Goal: Task Accomplishment & Management: Manage account settings

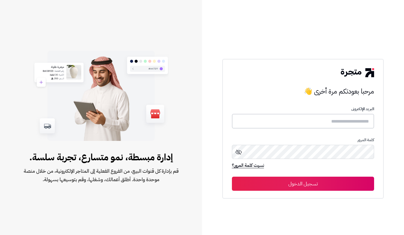
type input "*****"
click at [299, 185] on button "تسجيل الدخول" at bounding box center [303, 183] width 142 height 14
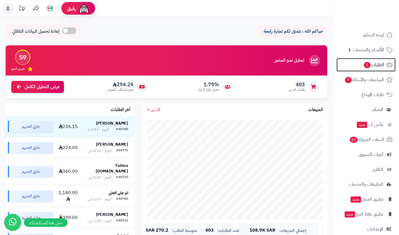
click at [369, 65] on span "1" at bounding box center [367, 65] width 7 height 6
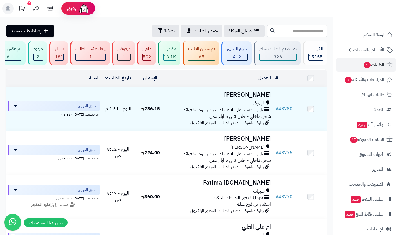
click at [236, 113] on span "تابي - قسّمها على 4 دفعات بدون رسوم ولا فوائد" at bounding box center [224, 110] width 80 height 6
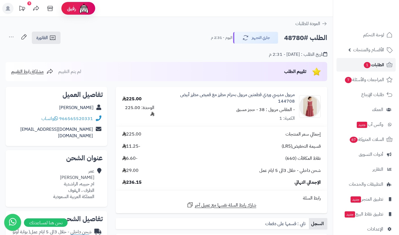
click at [377, 62] on span "الطلبات 1" at bounding box center [374, 65] width 21 height 8
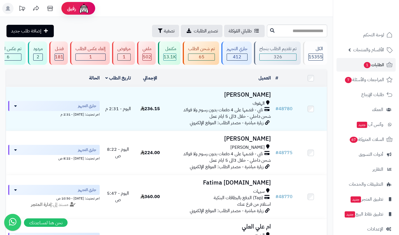
click at [376, 53] on span "الأقسام والمنتجات" at bounding box center [369, 50] width 31 height 8
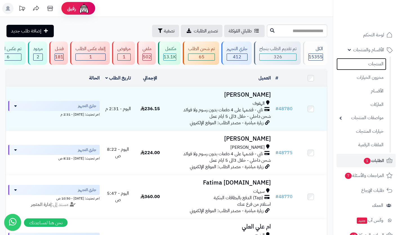
click at [371, 66] on link "المنتجات" at bounding box center [362, 64] width 50 height 12
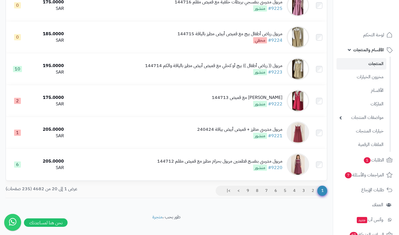
scroll to position [544, 0]
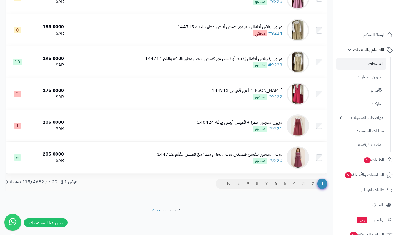
click at [256, 126] on span "منشور" at bounding box center [260, 129] width 14 height 6
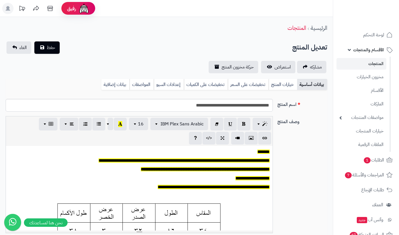
scroll to position [47, 0]
click at [289, 83] on link "خيارات المنتج" at bounding box center [283, 84] width 28 height 11
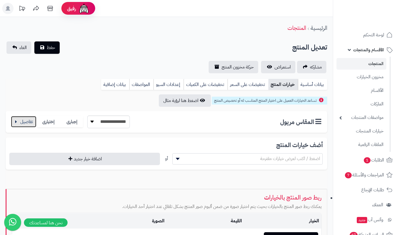
click at [34, 124] on button "button" at bounding box center [23, 121] width 25 height 11
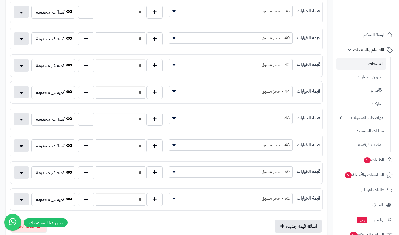
scroll to position [0, 0]
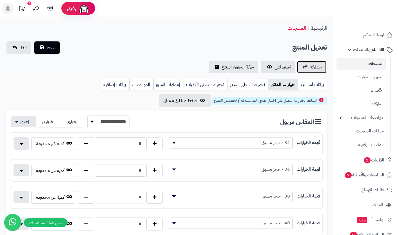
click at [320, 69] on span "مشاركه" at bounding box center [316, 67] width 12 height 7
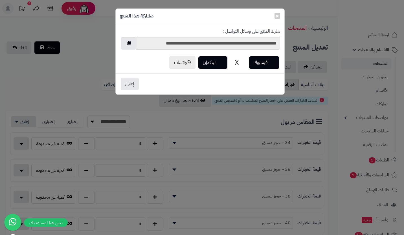
click at [377, 62] on div "**********" at bounding box center [202, 117] width 404 height 235
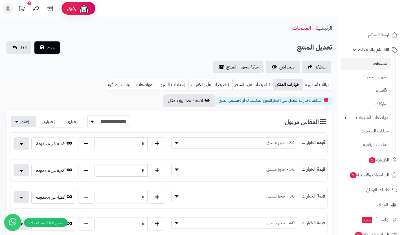
click at [385, 61] on link "المنتجات" at bounding box center [366, 64] width 50 height 12
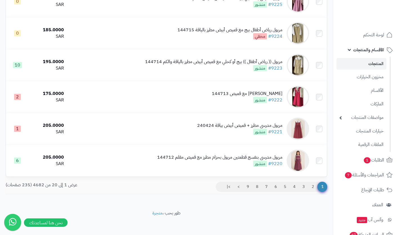
scroll to position [544, 0]
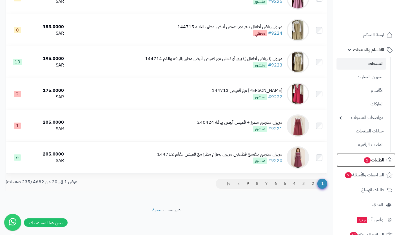
click at [368, 158] on span "1" at bounding box center [367, 160] width 7 height 6
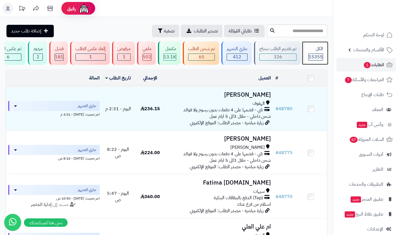
click at [318, 45] on div "الكل 15355" at bounding box center [315, 52] width 24 height 23
click at [305, 28] on input "text" at bounding box center [297, 31] width 60 height 13
click at [311, 33] on input "text" at bounding box center [297, 31] width 60 height 13
type input "*****"
click at [270, 30] on icon at bounding box center [272, 30] width 5 height 5
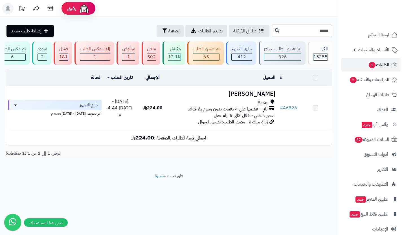
click at [255, 112] on span "تابي - قسّمها على 4 دفعات بدون رسوم ولا فوائد" at bounding box center [227, 109] width 80 height 6
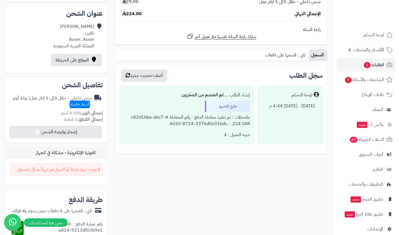
scroll to position [136, 0]
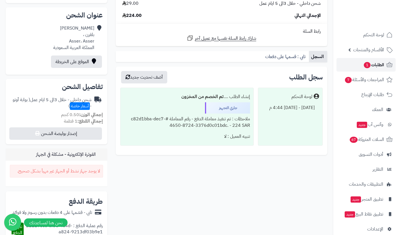
click at [379, 65] on span "الطلبات 1" at bounding box center [374, 65] width 21 height 8
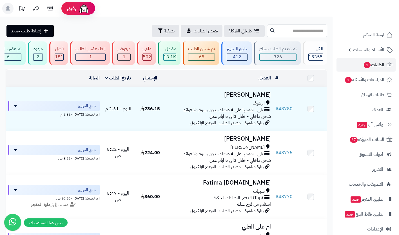
click at [306, 29] on input "text" at bounding box center [297, 31] width 60 height 13
type input "*****"
click at [270, 29] on icon at bounding box center [272, 30] width 5 height 5
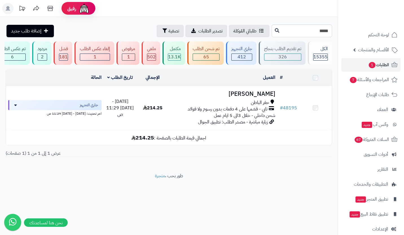
click at [255, 123] on span "زيارة مباشرة - مصدر الطلب: تطبيق الجوال" at bounding box center [233, 122] width 70 height 7
click at [244, 118] on span "شحن داخلي - خلال 3الى 5 ايام عمل" at bounding box center [244, 116] width 61 height 7
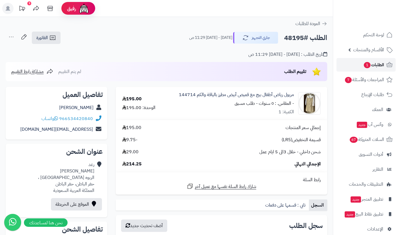
click at [383, 66] on span "الطلبات 1" at bounding box center [374, 65] width 21 height 8
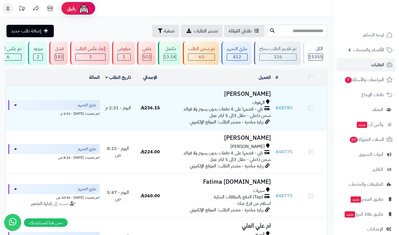
click at [299, 32] on input "text" at bounding box center [297, 31] width 60 height 13
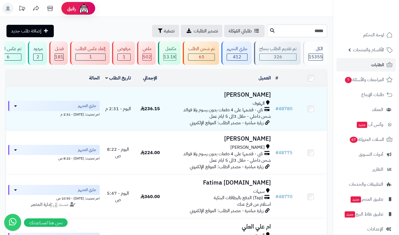
type input "*****"
click at [270, 31] on icon at bounding box center [272, 30] width 5 height 5
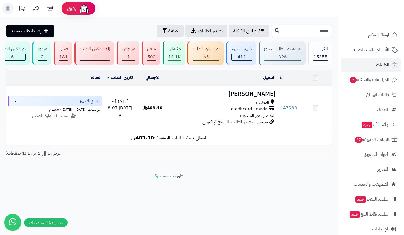
click at [251, 117] on span "التوصيل مع المندوب" at bounding box center [257, 115] width 35 height 7
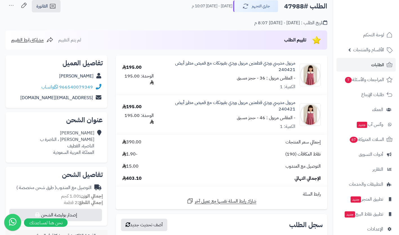
scroll to position [31, 0]
click at [381, 68] on span "الطلبات" at bounding box center [378, 65] width 13 height 8
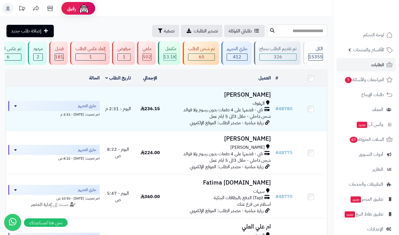
click at [310, 28] on input "text" at bounding box center [297, 31] width 60 height 13
click at [381, 67] on span "الطلبات" at bounding box center [378, 65] width 13 height 8
click at [164, 31] on span "تصفية" at bounding box center [169, 31] width 11 height 7
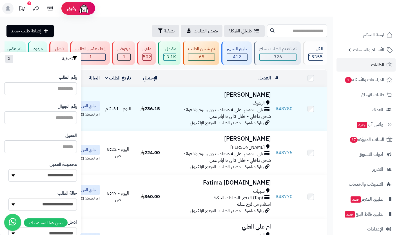
click at [62, 119] on input "text" at bounding box center [40, 117] width 73 height 13
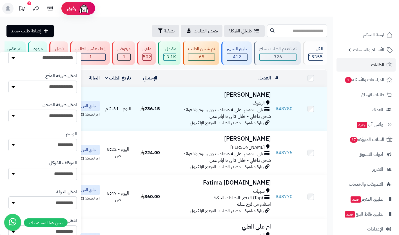
scroll to position [271, 0]
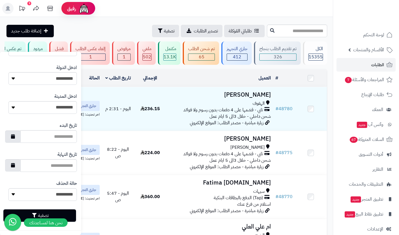
type input "*********"
click at [69, 214] on button "تصفية" at bounding box center [39, 215] width 73 height 12
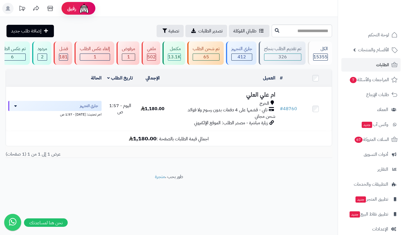
click at [254, 125] on span "زيارة مباشرة - مصدر الطلب: الموقع الإلكتروني" at bounding box center [231, 123] width 74 height 7
click at [243, 113] on span "تابي - قسّمها على 4 دفعات بدون رسوم ولا فوائد" at bounding box center [227, 110] width 80 height 6
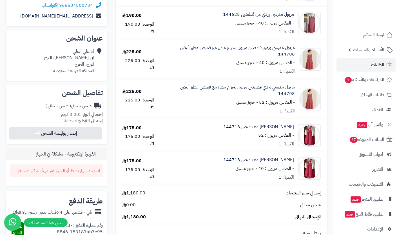
scroll to position [114, 0]
click at [383, 65] on span "الطلبات" at bounding box center [378, 65] width 13 height 8
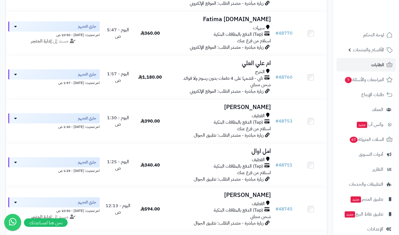
scroll to position [170, 0]
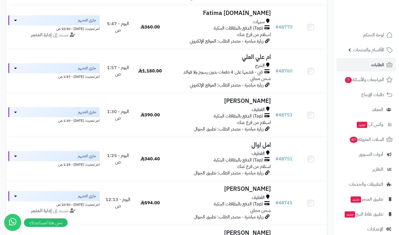
click at [379, 50] on span "الأقسام والمنتجات" at bounding box center [369, 50] width 31 height 8
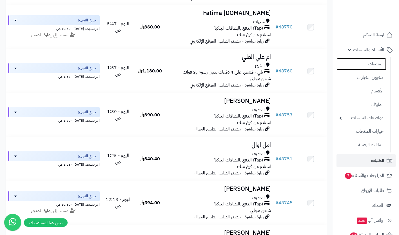
click at [377, 67] on link "المنتجات" at bounding box center [362, 64] width 50 height 12
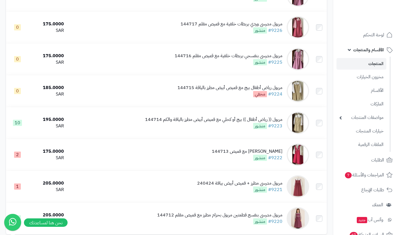
scroll to position [544, 0]
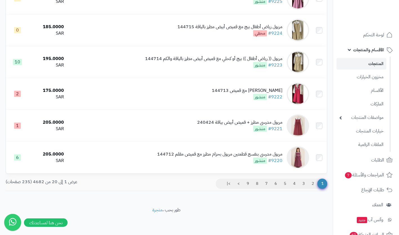
click at [313, 185] on link "2" at bounding box center [313, 184] width 10 height 10
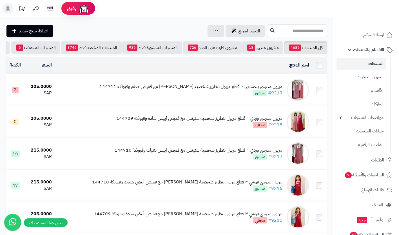
click at [266, 169] on td "مريول مدرسي وردي ٣ قطع مريول بتطريز شخصية ستيتش مع قميص أبيض بثنيات وفيونكة 144…" at bounding box center [183, 154] width 258 height 32
click at [243, 154] on div "مريول مدرسي وردي ٣ قطع مريول بتطريز شخصية ستيتش مع قميص أبيض بثنيات وفيونكة 144…" at bounding box center [199, 150] width 168 height 6
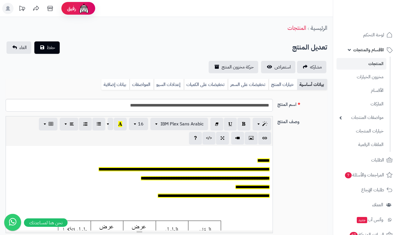
scroll to position [47, 0]
click at [246, 67] on span "حركة مخزون المنتج" at bounding box center [238, 67] width 32 height 7
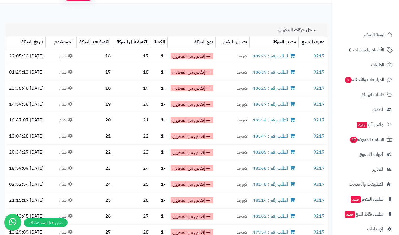
scroll to position [14, 0]
click at [286, 60] on link "الطلب رقم : 48722" at bounding box center [275, 56] width 44 height 7
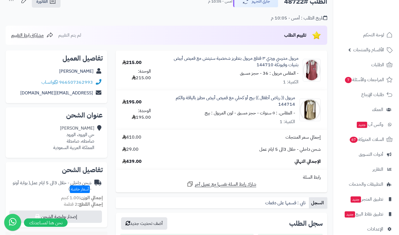
scroll to position [38, 0]
